Goal: Check status: Verify the current state of an ongoing process or item

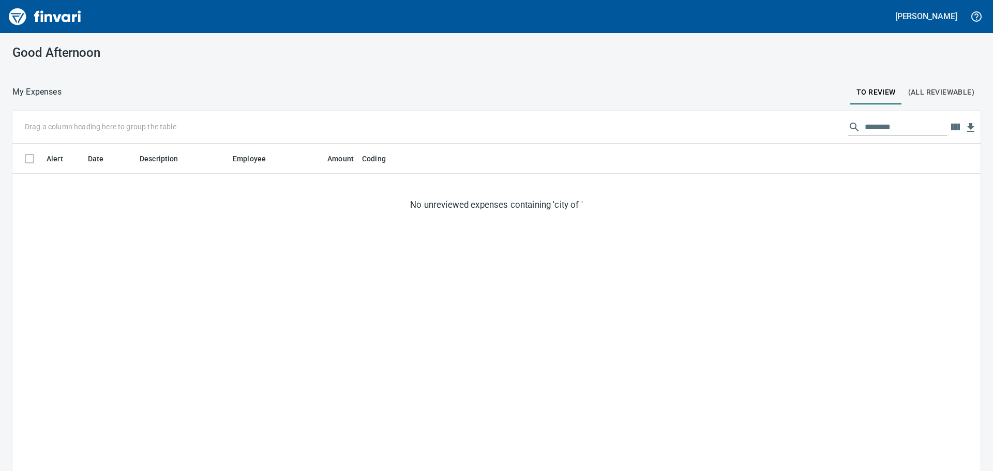
scroll to position [350, 953]
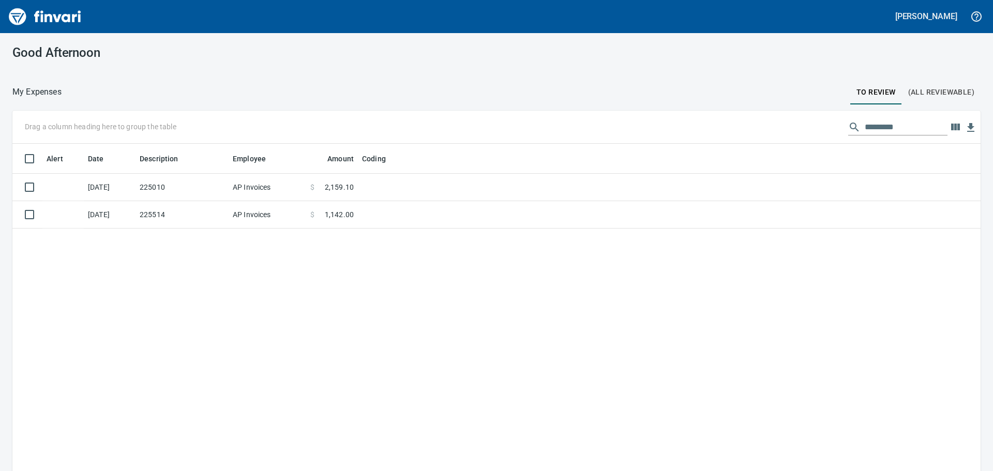
scroll to position [350, 953]
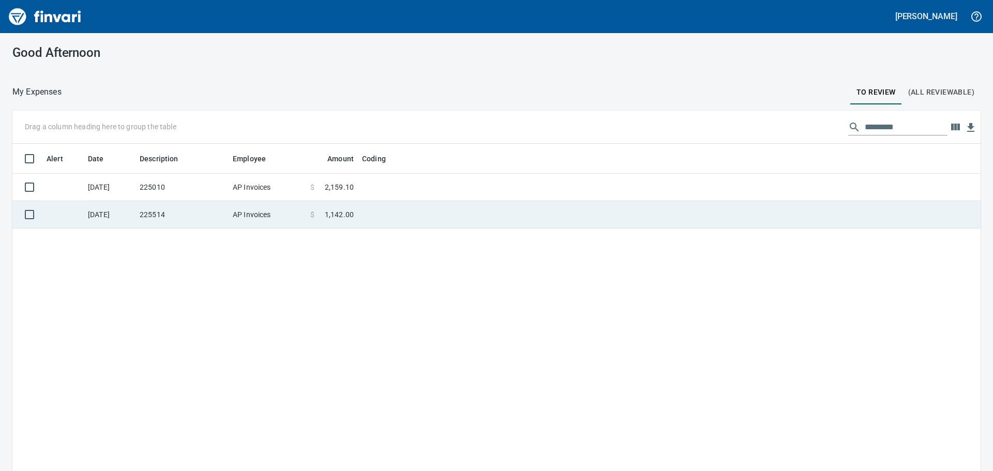
click at [183, 214] on td "225514" at bounding box center [182, 214] width 93 height 27
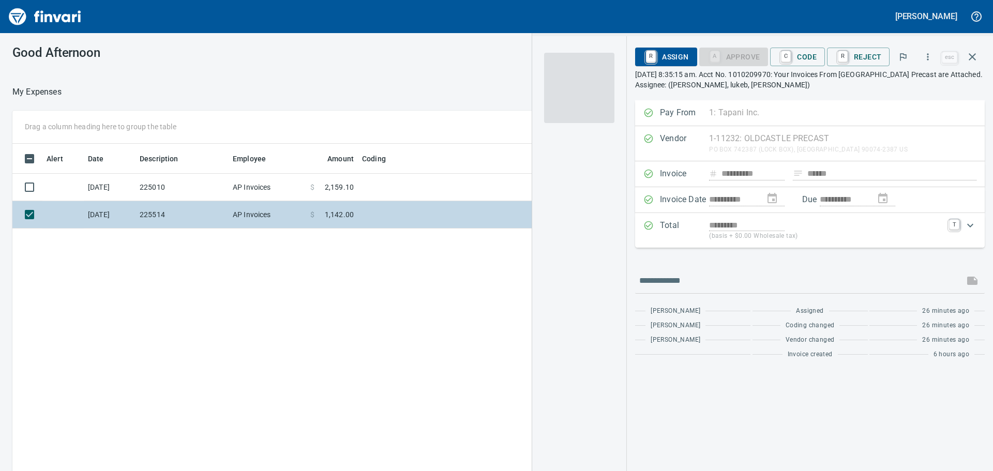
scroll to position [350, 694]
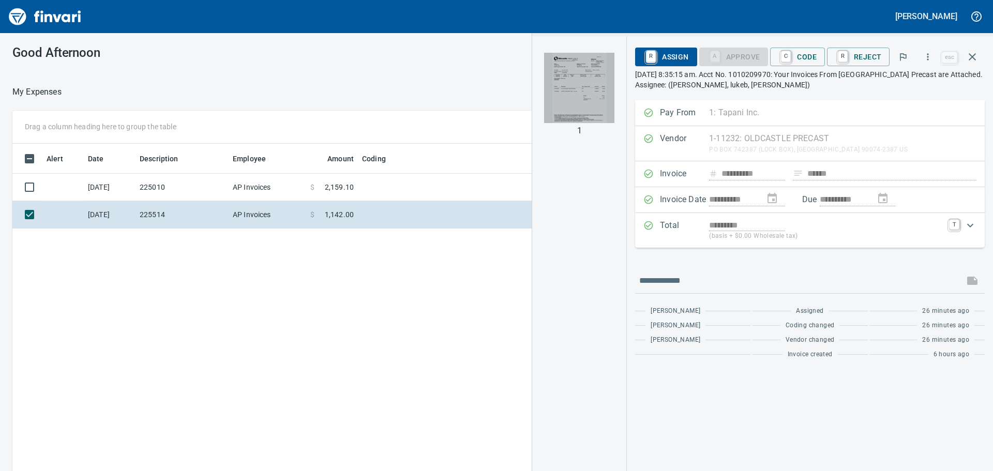
click at [575, 107] on img "button" at bounding box center [579, 88] width 70 height 70
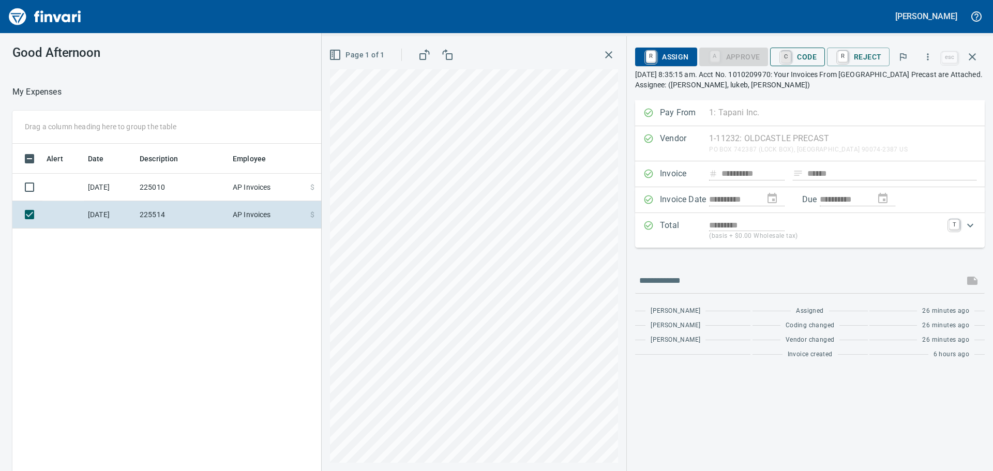
click at [791, 52] on link "C" at bounding box center [786, 56] width 10 height 11
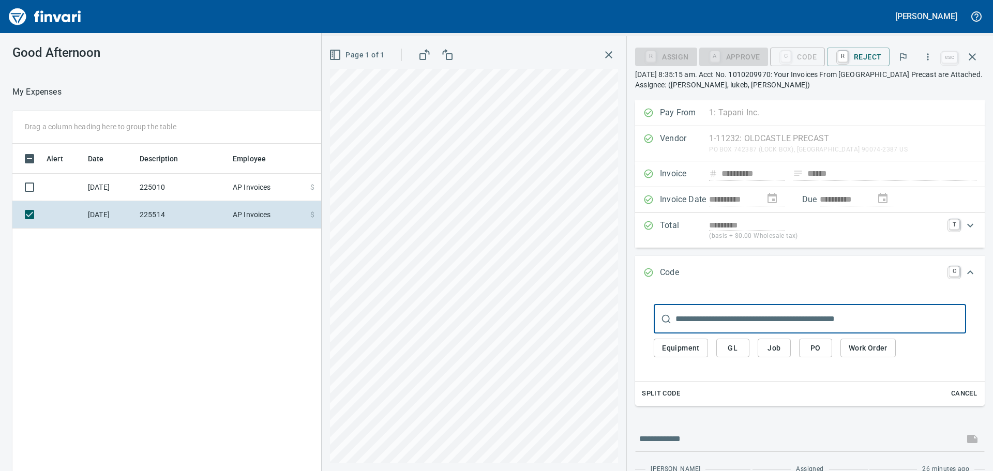
click at [786, 350] on button "Job" at bounding box center [774, 348] width 33 height 19
click at [790, 318] on input "text" at bounding box center [821, 319] width 291 height 29
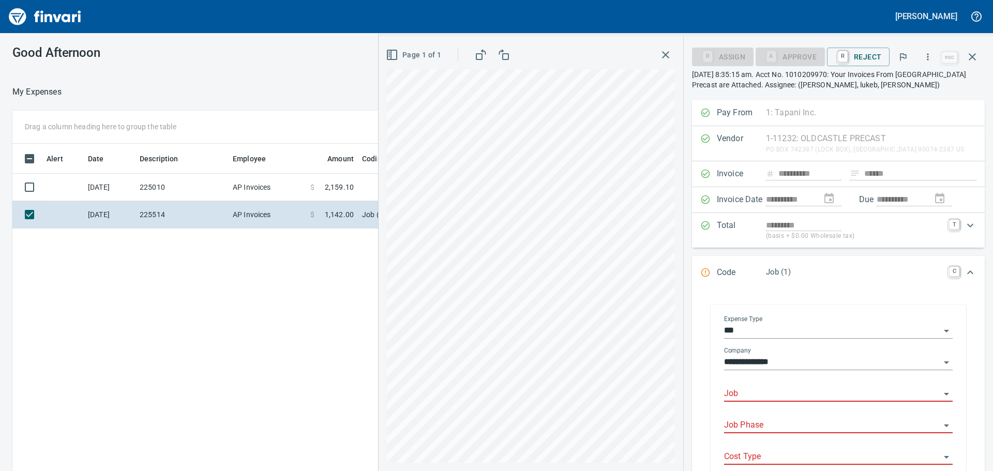
click at [781, 389] on input "Job" at bounding box center [832, 394] width 216 height 14
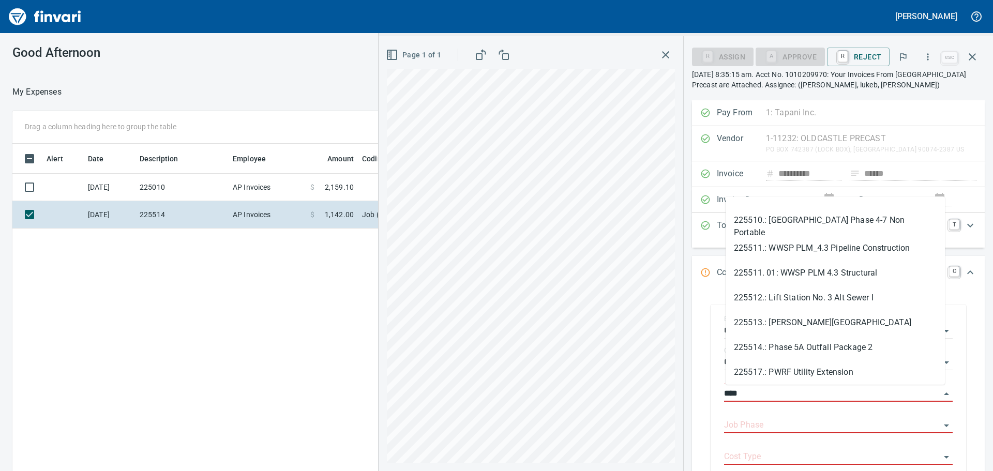
scroll to position [93, 0]
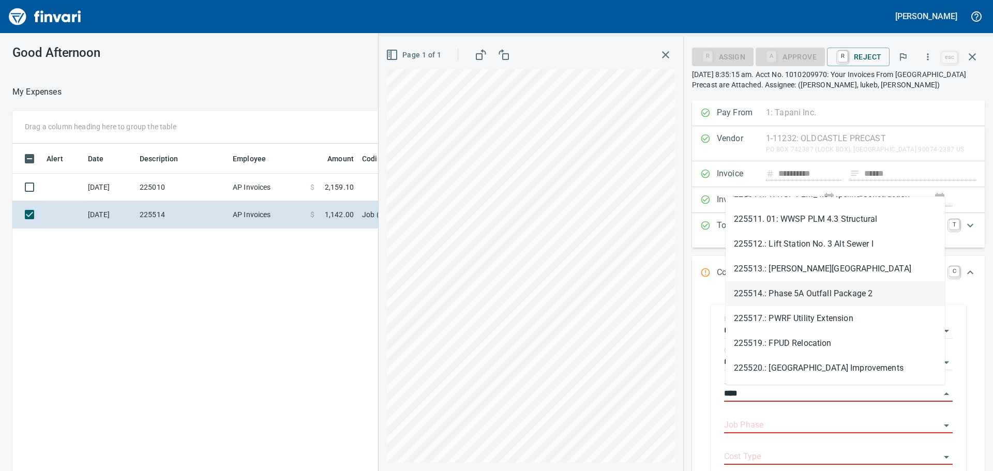
click at [807, 295] on li "225514.: Phase 5A Outfall Package 2" at bounding box center [835, 293] width 219 height 25
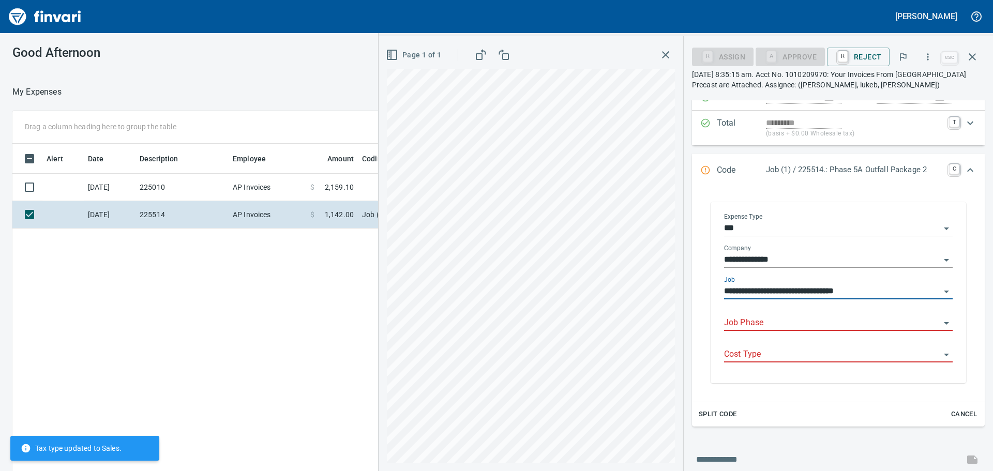
scroll to position [103, 0]
type input "**********"
click at [779, 322] on input "Job Phase" at bounding box center [832, 322] width 216 height 14
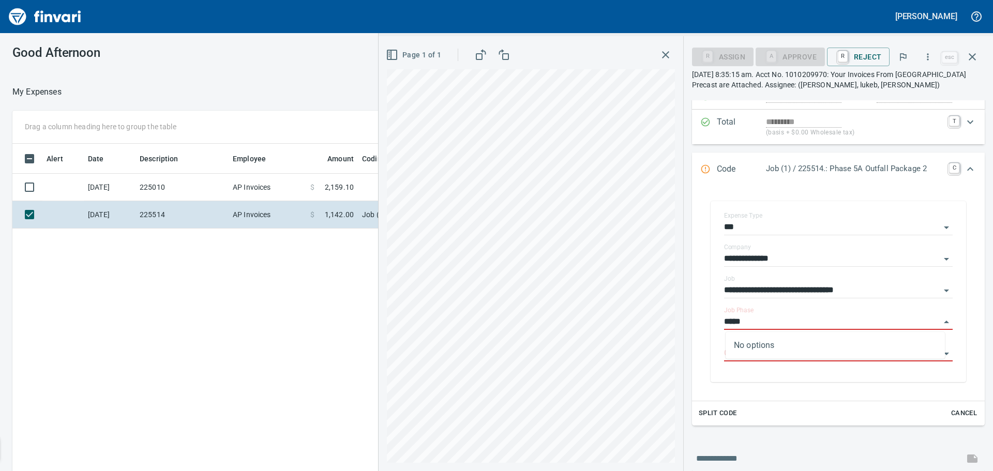
scroll to position [350, 694]
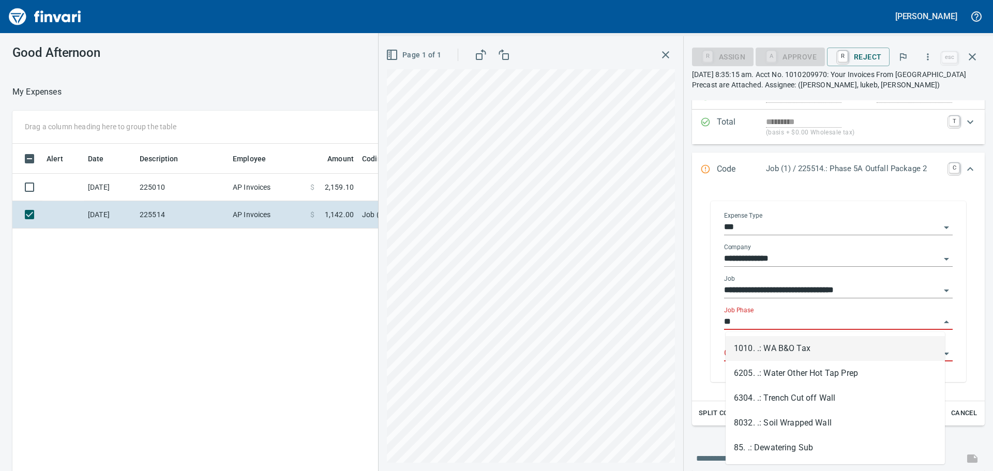
type input "*"
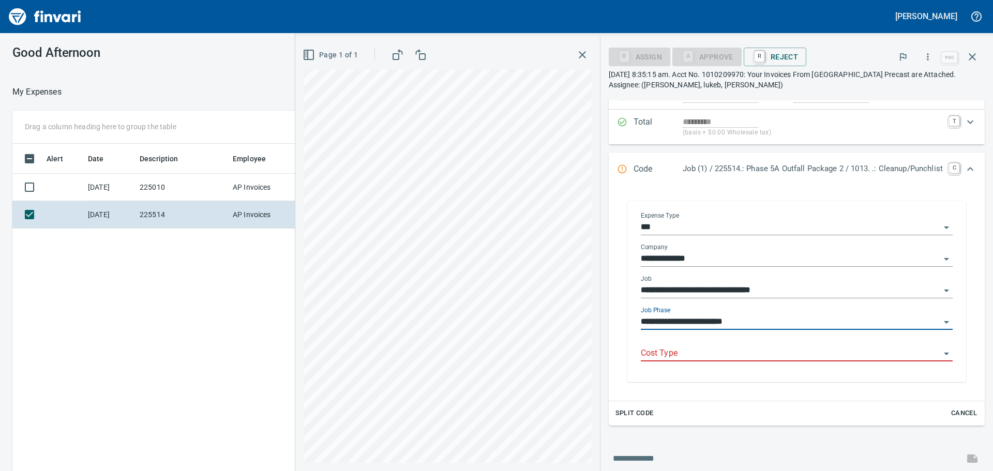
type input "**********"
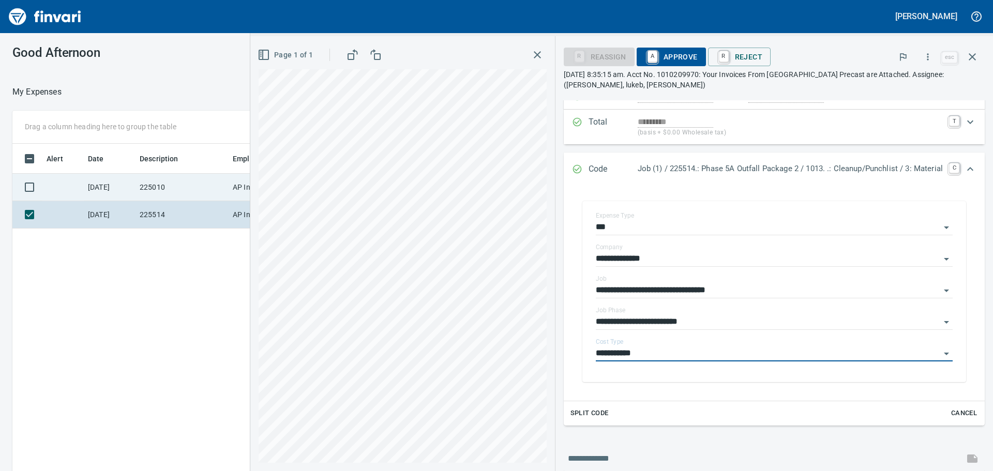
type input "**********"
click at [157, 181] on td "225010" at bounding box center [182, 187] width 93 height 27
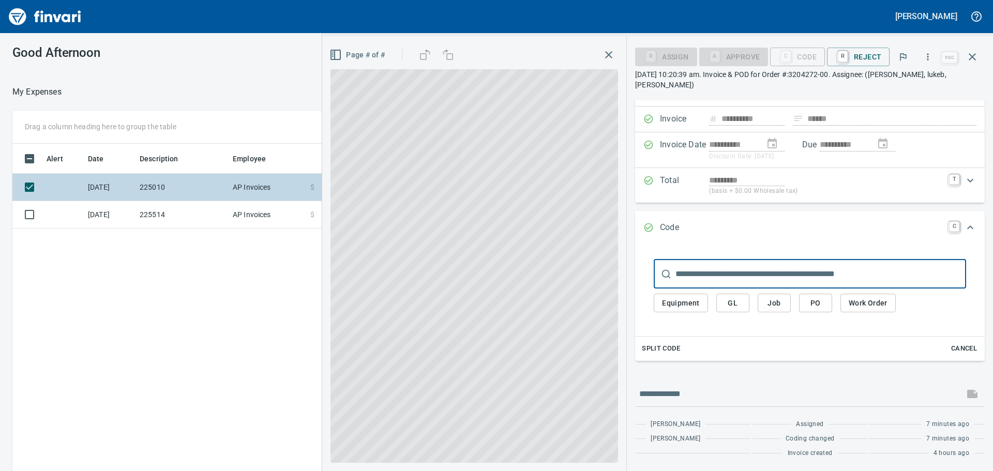
scroll to position [44, 0]
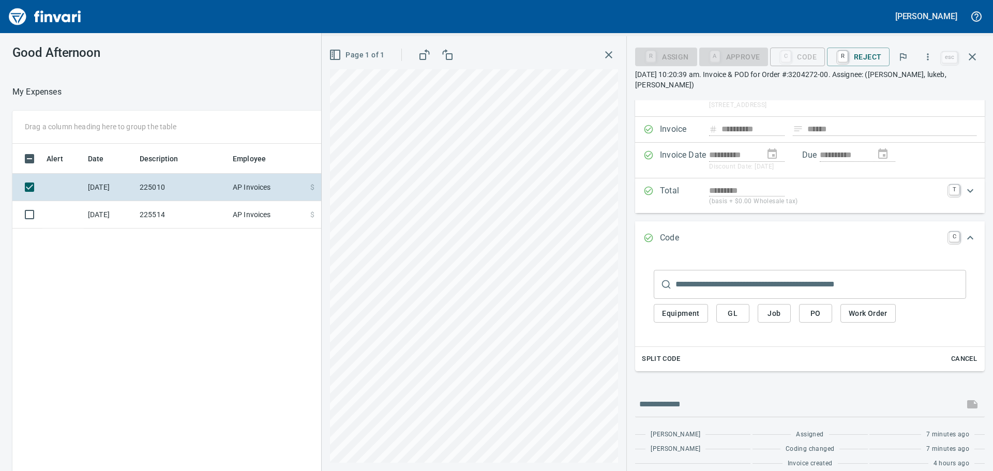
click at [142, 388] on div "**********" at bounding box center [496, 306] width 993 height 391
